Goal: Information Seeking & Learning: Learn about a topic

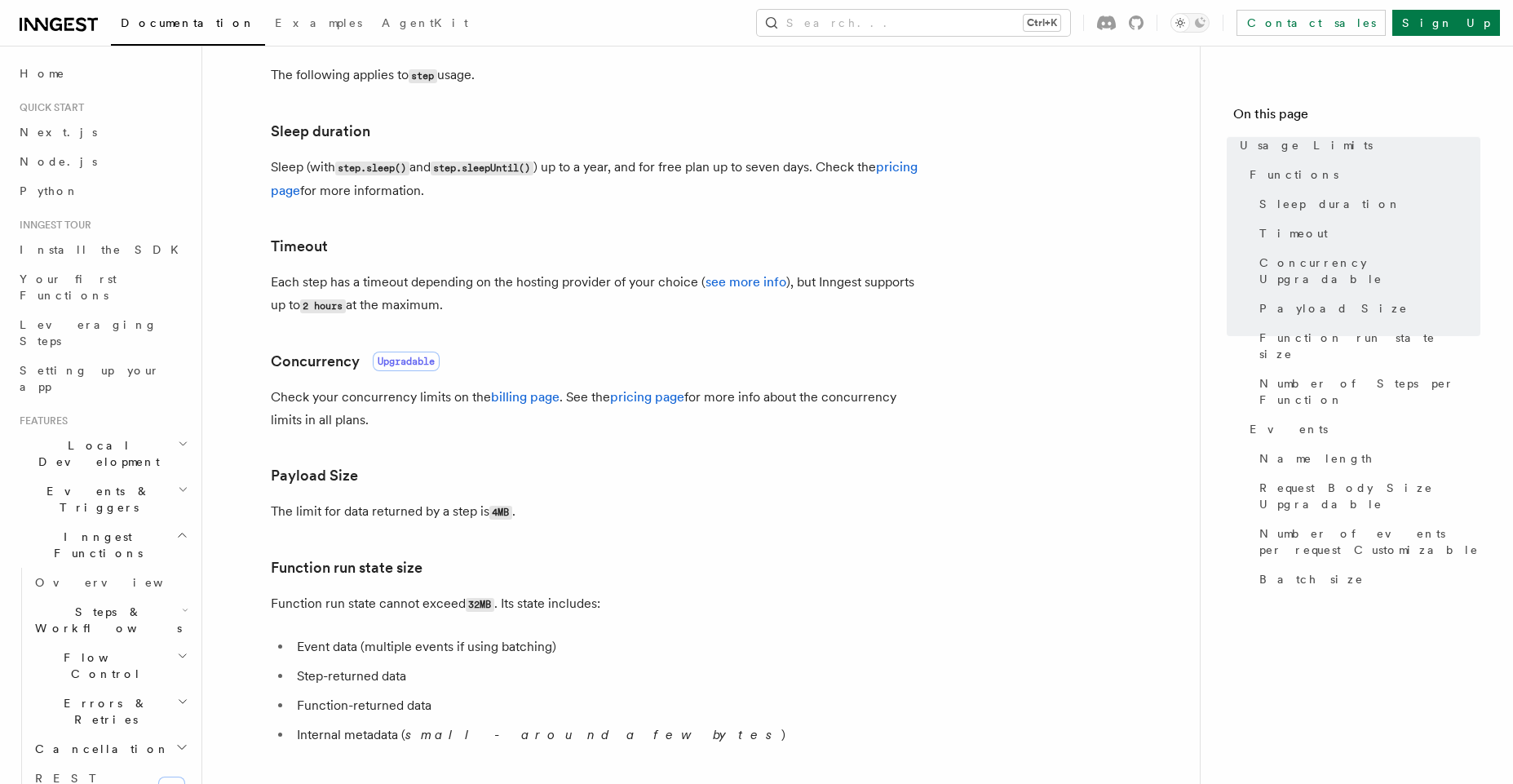
scroll to position [295, 0]
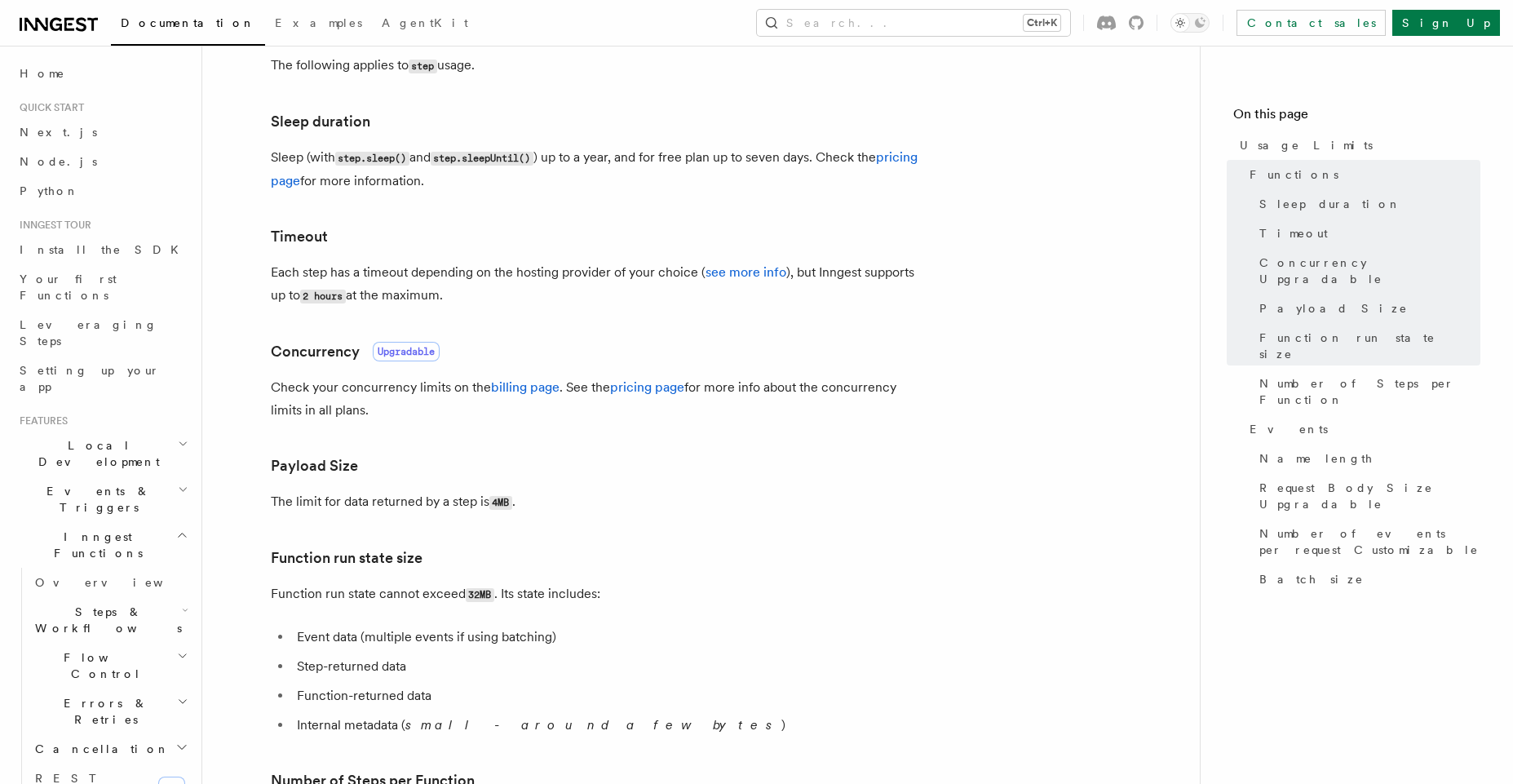
drag, startPoint x: 496, startPoint y: 511, endPoint x: 508, endPoint y: 507, distance: 12.6
click at [502, 509] on p "The limit for data returned by a step is 4MB ." at bounding box center [597, 502] width 653 height 24
drag, startPoint x: 329, startPoint y: 600, endPoint x: 457, endPoint y: 607, distance: 128.2
click at [515, 590] on p "Function run state cannot exceed 32MB . Its state includes:" at bounding box center [597, 594] width 653 height 24
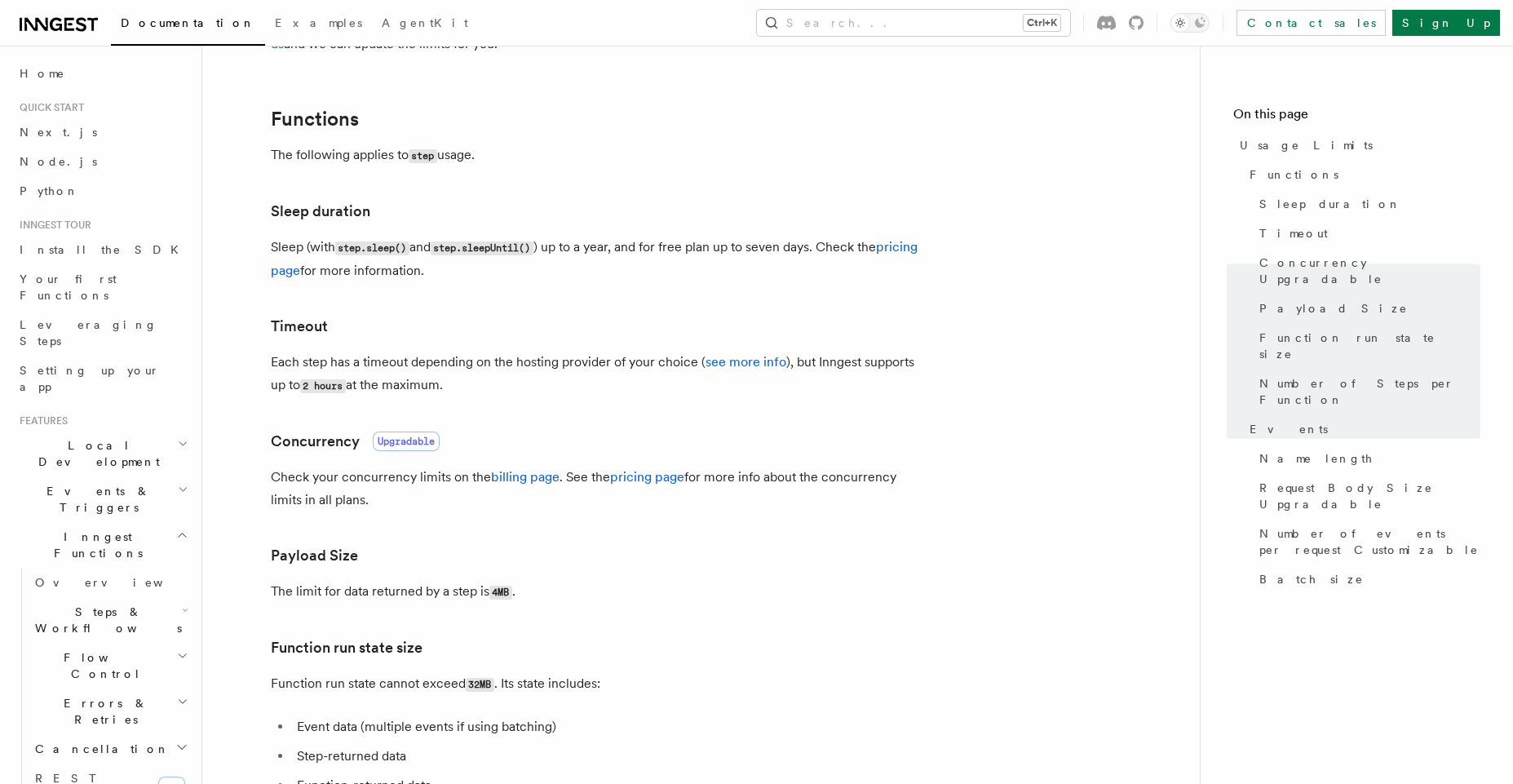
scroll to position [188, 0]
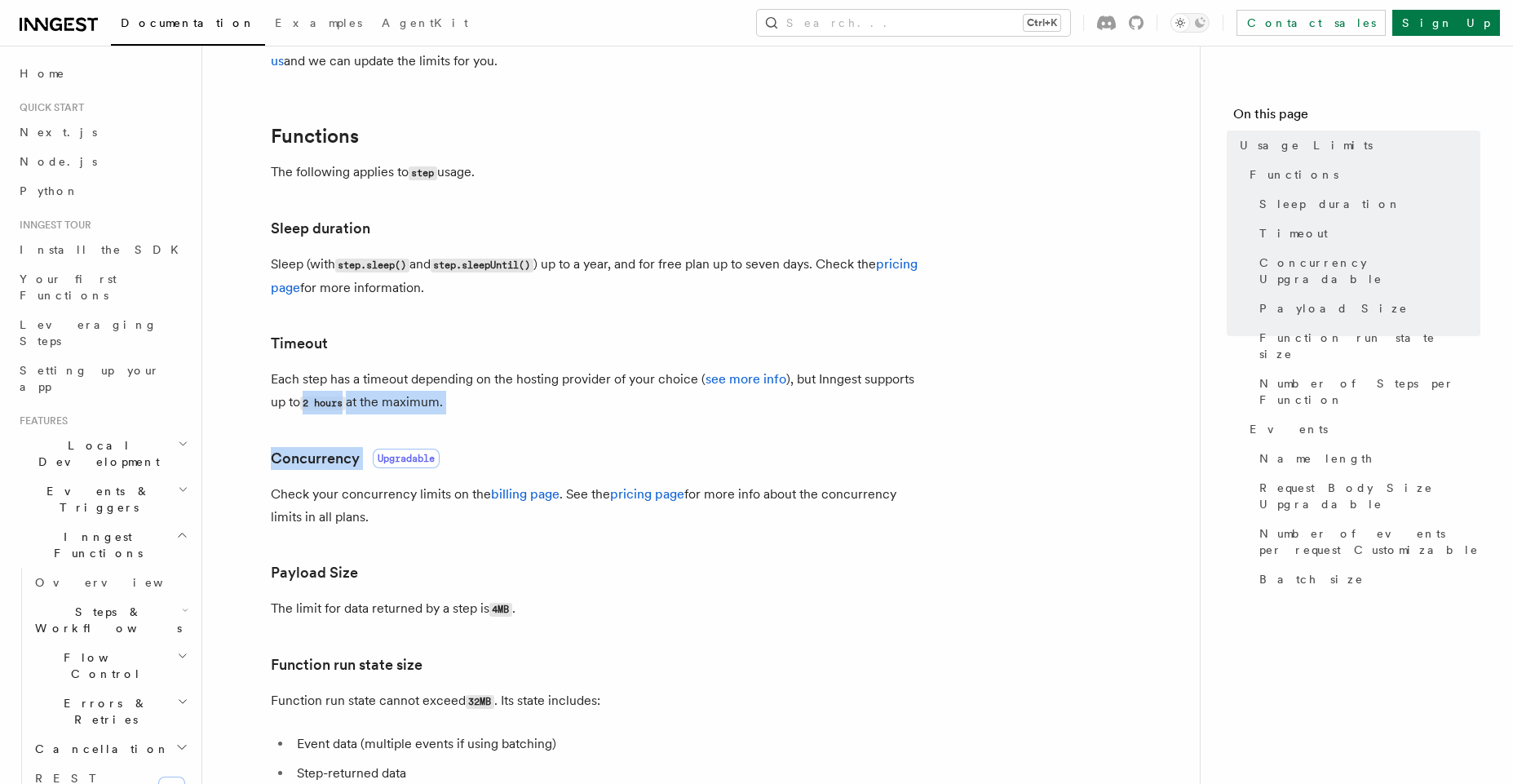
drag, startPoint x: 297, startPoint y: 408, endPoint x: 461, endPoint y: 440, distance: 167.1
click at [582, 448] on h3 "Concurrency Upgradable" at bounding box center [597, 458] width 653 height 23
drag, startPoint x: 364, startPoint y: 374, endPoint x: 467, endPoint y: 396, distance: 105.3
click at [466, 396] on p "Each step has a timeout depending on the hosting provider of your choice ( see …" at bounding box center [597, 391] width 653 height 46
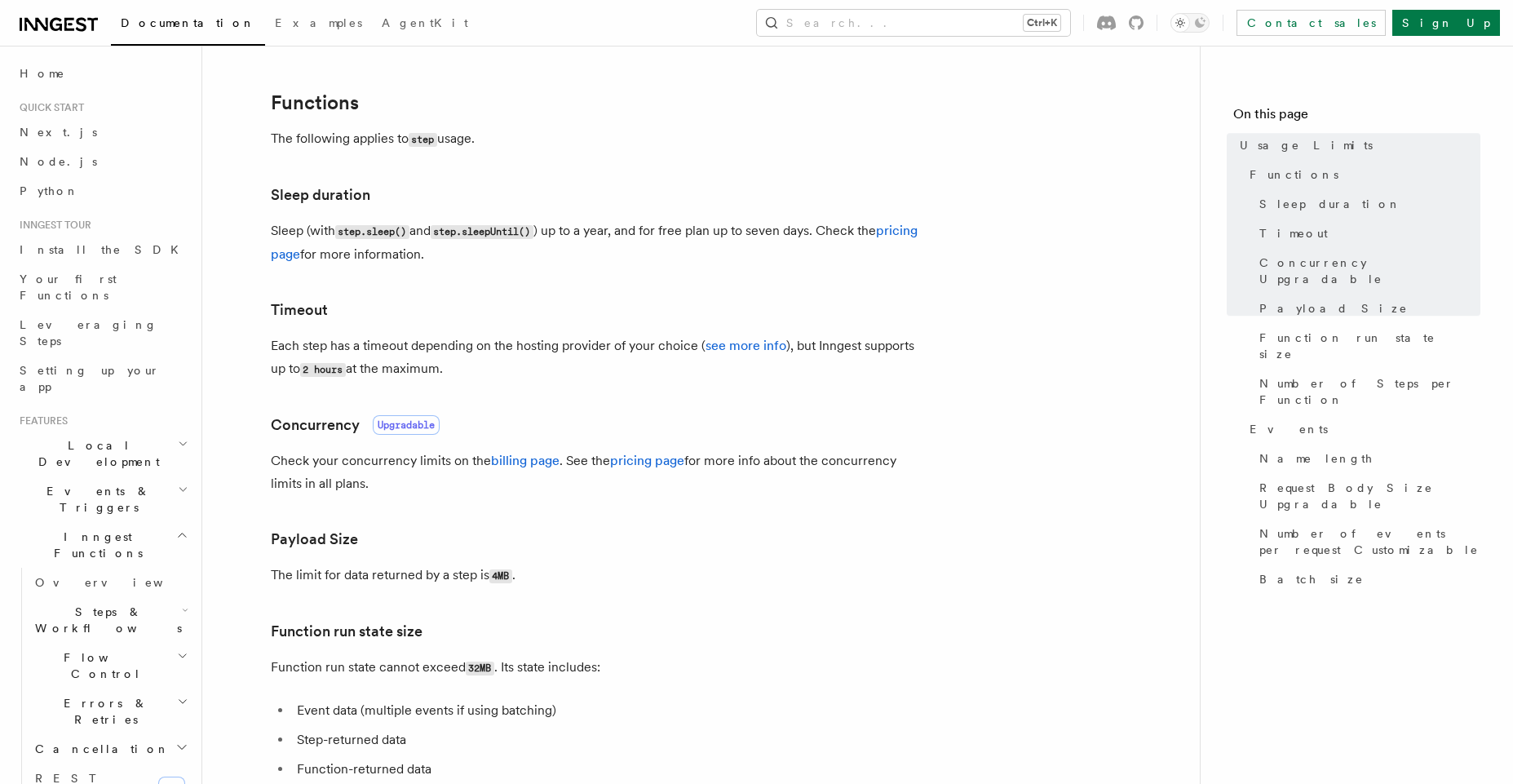
scroll to position [328, 0]
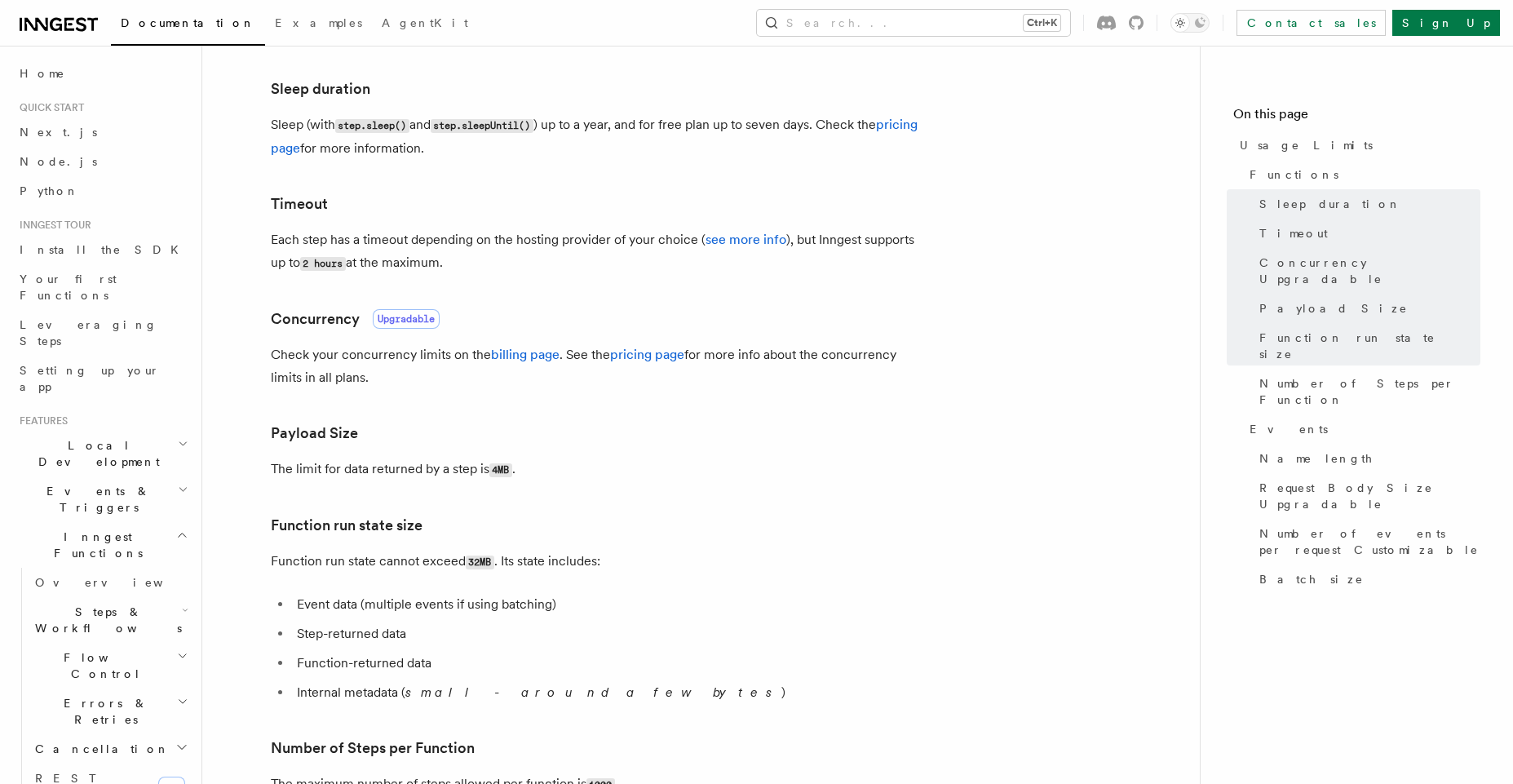
click at [484, 265] on p "Each step has a timeout depending on the hosting provider of your choice ( see …" at bounding box center [597, 252] width 653 height 46
drag, startPoint x: 484, startPoint y: 265, endPoint x: 394, endPoint y: 257, distance: 90.4
click at [394, 257] on p "Each step has a timeout depending on the hosting provider of your choice ( see …" at bounding box center [597, 252] width 653 height 46
drag, startPoint x: 264, startPoint y: 235, endPoint x: 499, endPoint y: 266, distance: 237.0
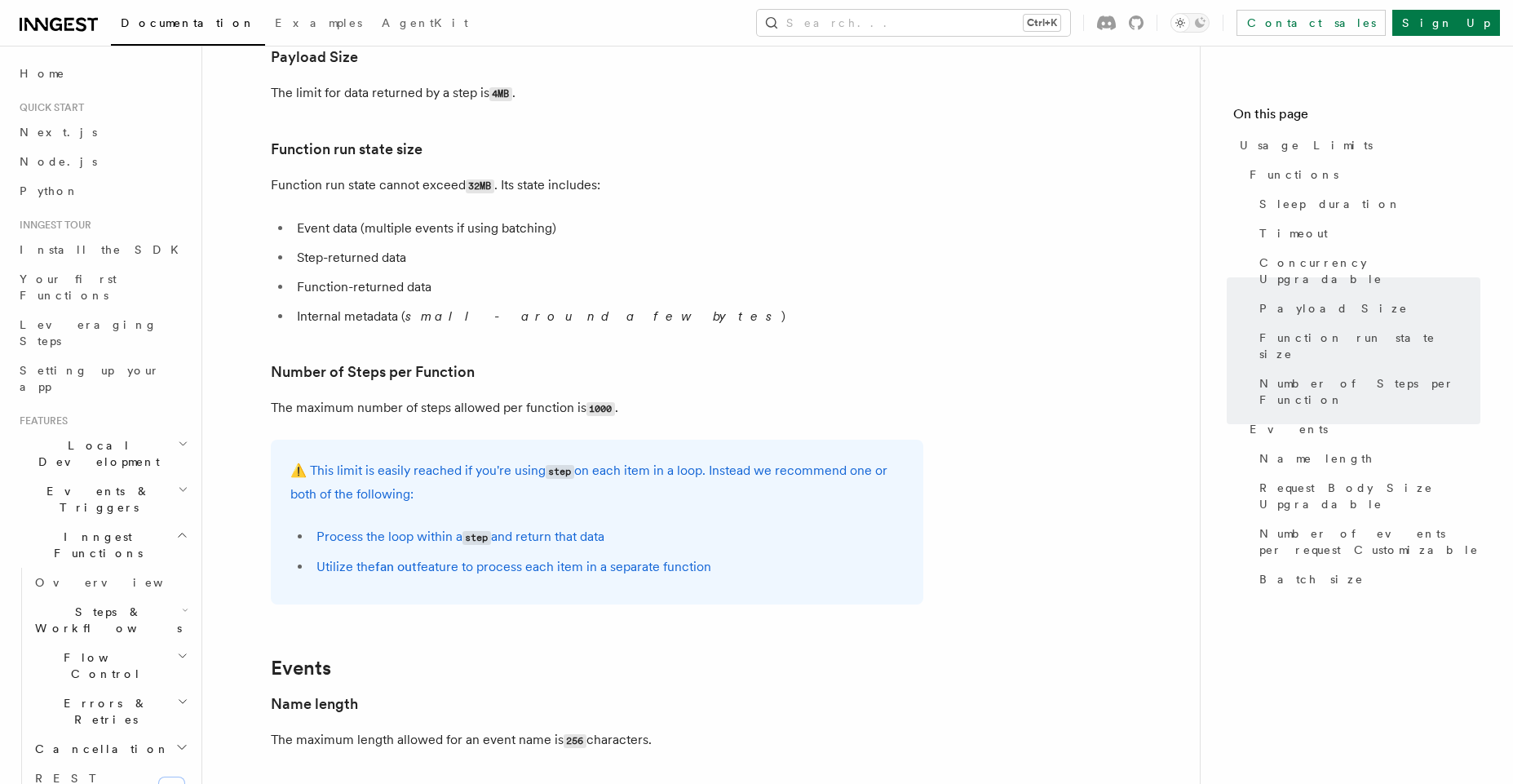
scroll to position [0, 0]
